Goal: Find specific page/section: Find specific page/section

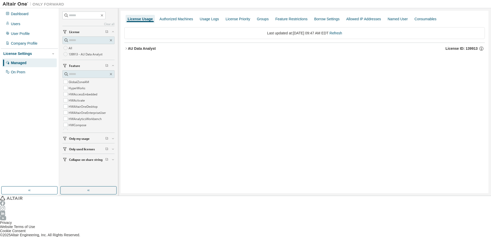
click at [133, 46] on div "AU Data Analyst" at bounding box center [142, 48] width 28 height 4
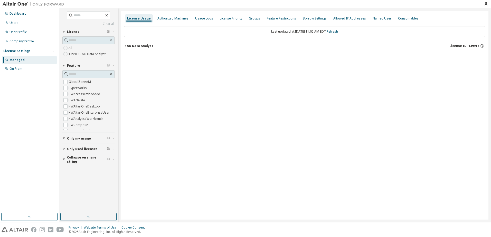
click at [140, 46] on div "AU Data Analyst" at bounding box center [140, 46] width 26 height 4
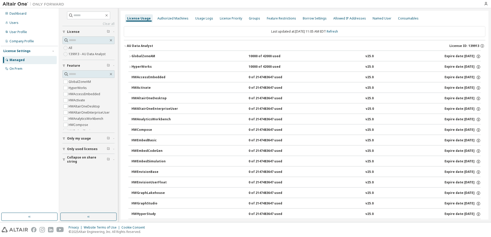
click at [138, 56] on div "GlobalZoneAM" at bounding box center [154, 56] width 46 height 5
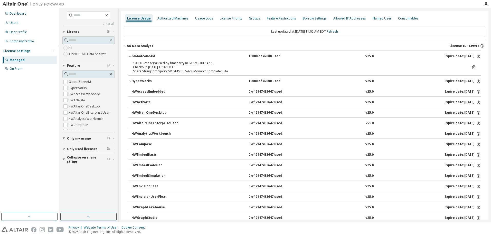
click at [138, 56] on div "GlobalZoneAM" at bounding box center [154, 56] width 46 height 5
